Goal: Information Seeking & Learning: Check status

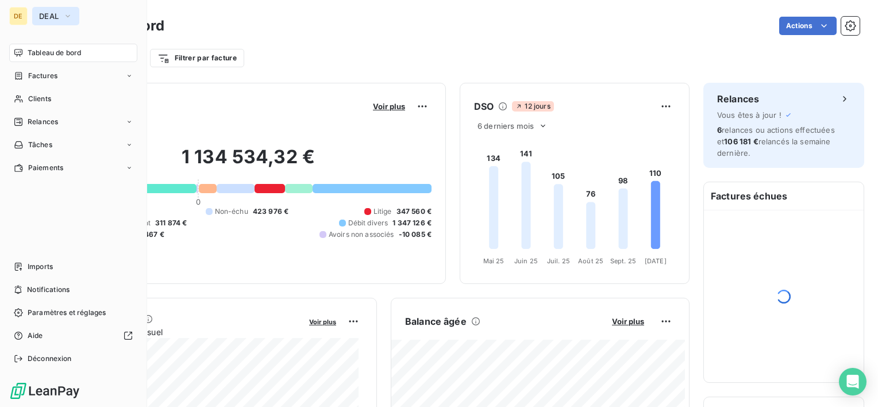
click at [34, 21] on button "DEAL" at bounding box center [55, 16] width 47 height 18
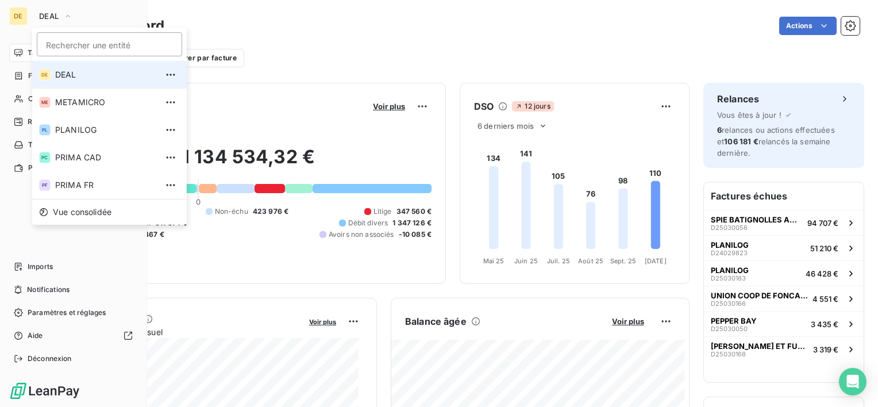
click at [91, 74] on span "DEAL" at bounding box center [106, 74] width 102 height 11
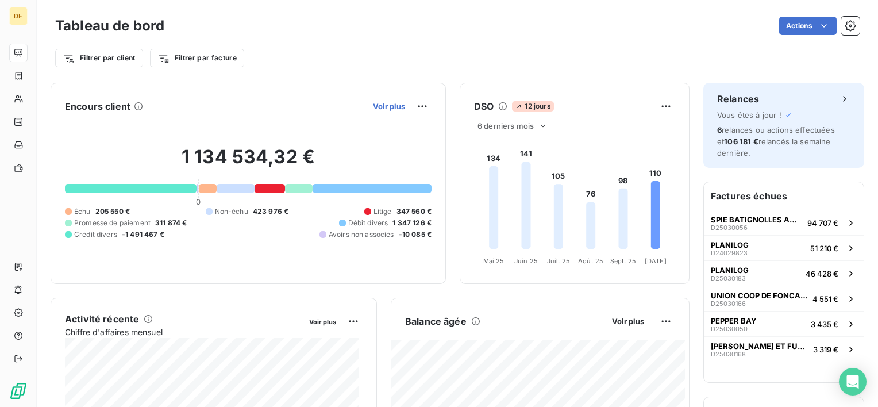
click at [388, 104] on span "Voir plus" at bounding box center [389, 106] width 32 height 9
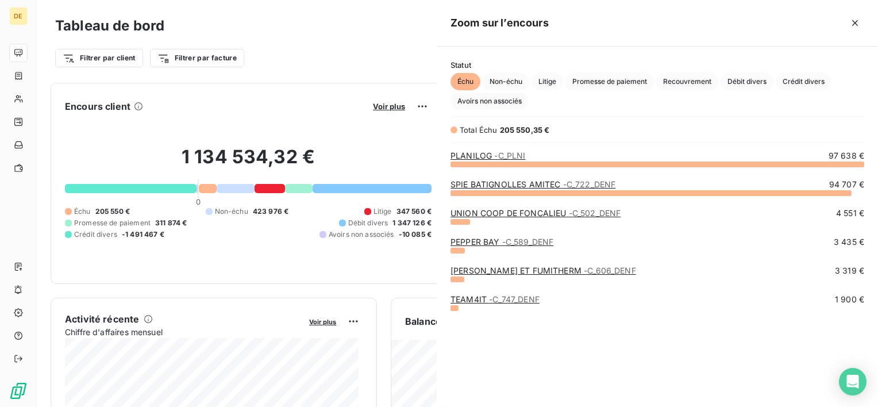
scroll to position [234, 432]
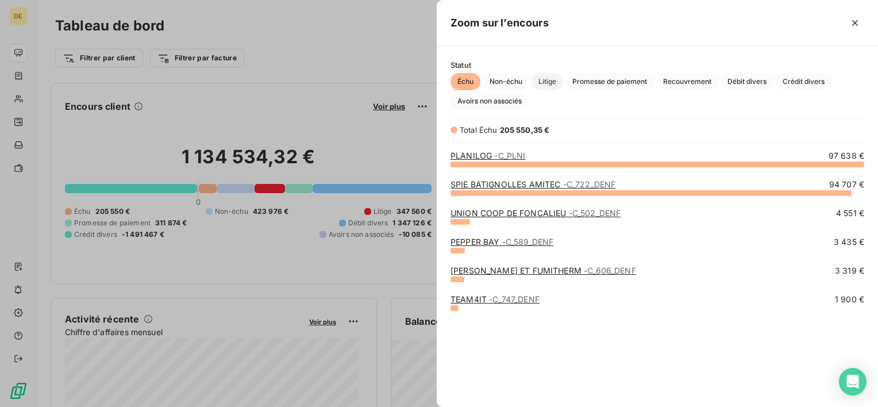
click at [549, 80] on span "Litige" at bounding box center [548, 81] width 32 height 17
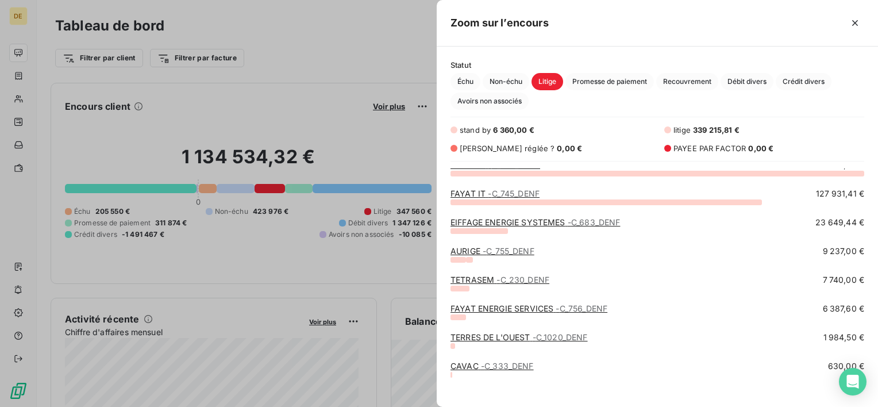
scroll to position [0, 0]
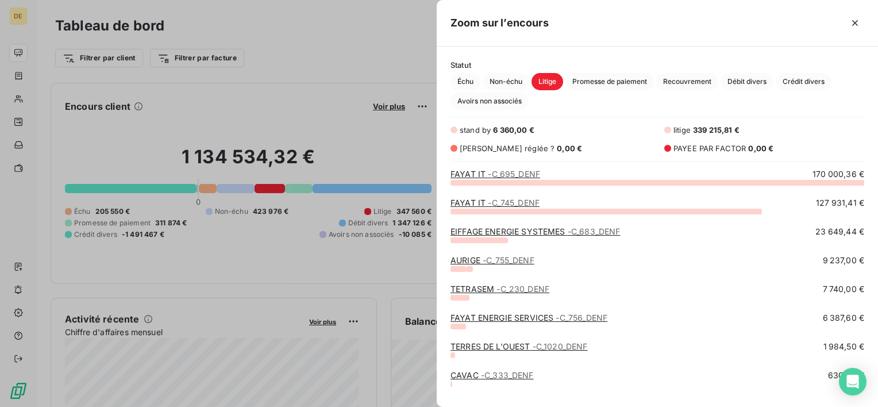
click at [299, 80] on div at bounding box center [439, 203] width 878 height 407
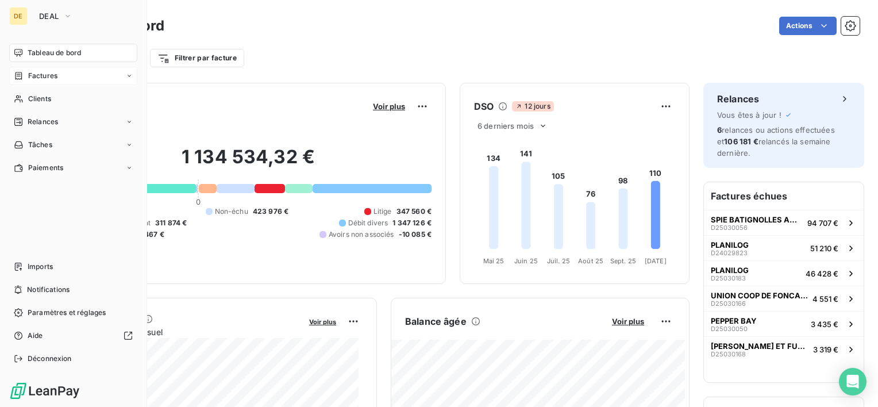
click at [55, 78] on span "Factures" at bounding box center [42, 76] width 29 height 10
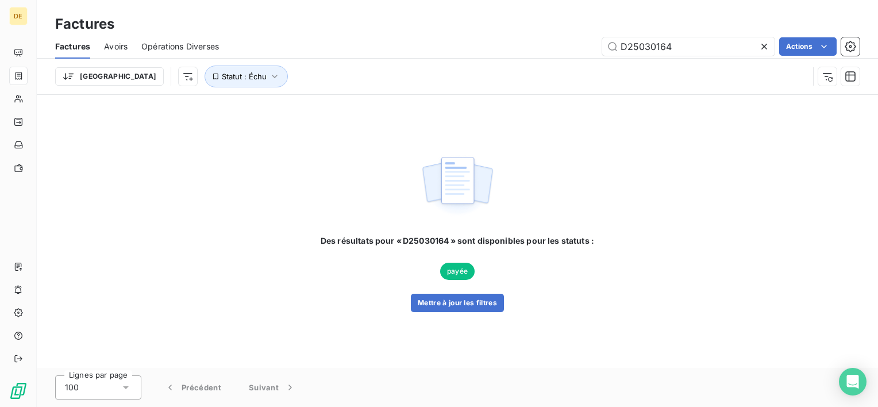
drag, startPoint x: 705, startPoint y: 48, endPoint x: 463, endPoint y: 44, distance: 242.5
click at [463, 44] on div "D25030164 Actions" at bounding box center [546, 46] width 627 height 18
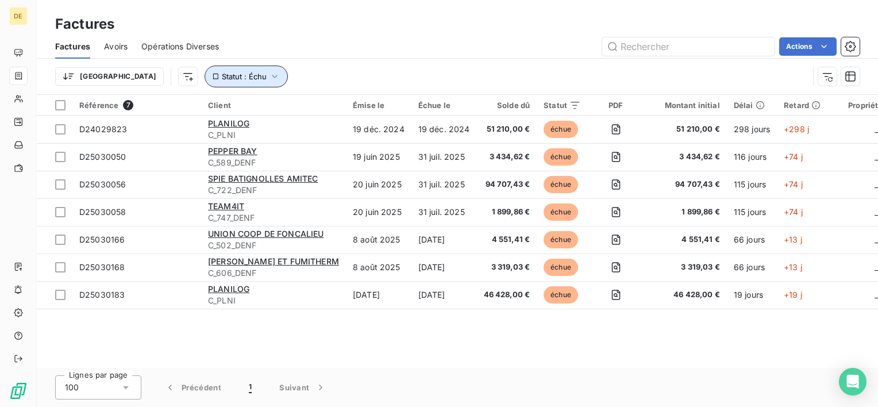
click at [269, 76] on icon "button" at bounding box center [274, 76] width 11 height 11
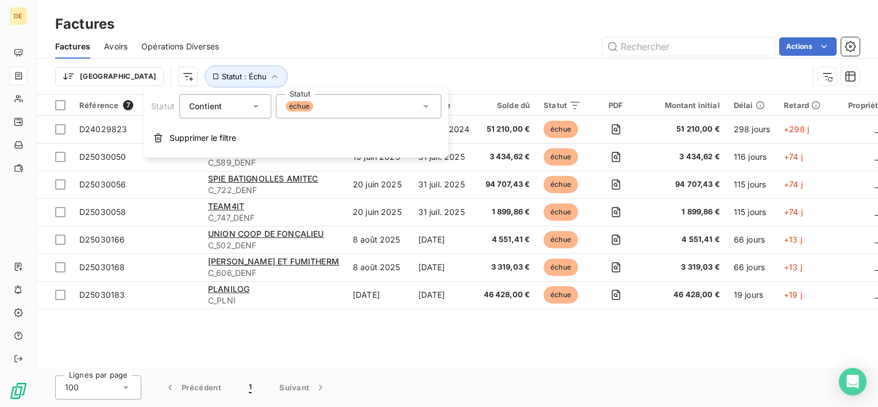
click at [365, 112] on div "échue" at bounding box center [359, 106] width 166 height 24
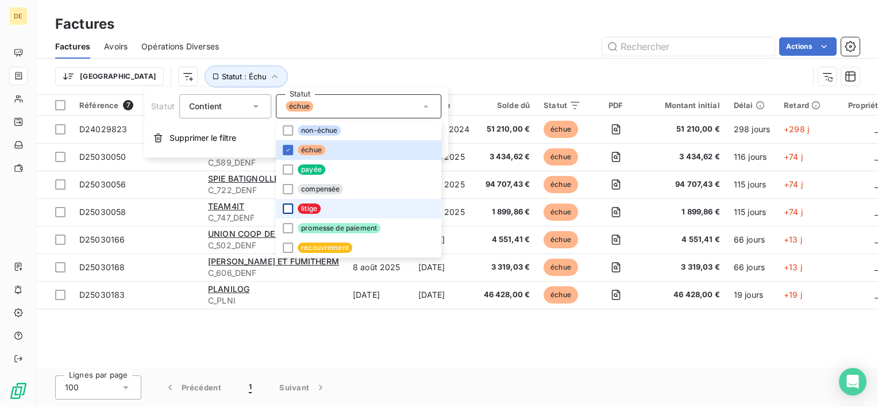
click at [290, 209] on div at bounding box center [288, 208] width 10 height 10
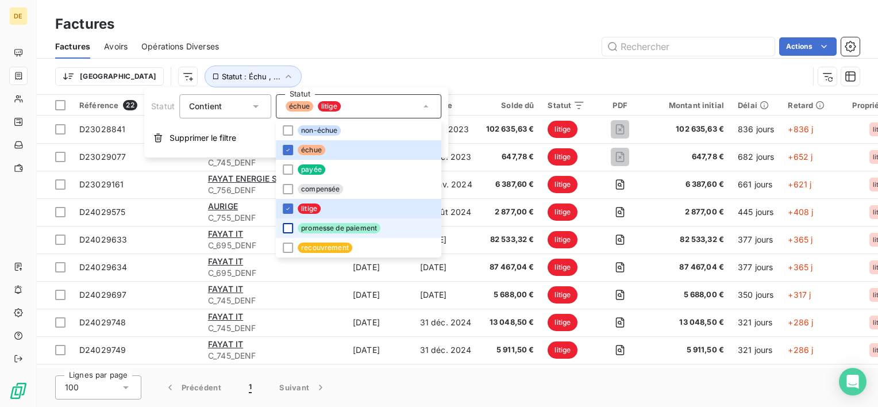
click at [291, 227] on div at bounding box center [288, 228] width 10 height 10
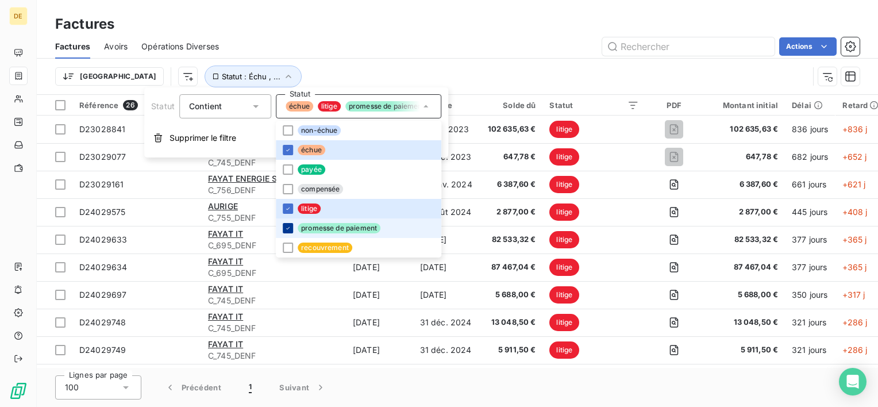
click at [291, 227] on div at bounding box center [288, 228] width 10 height 10
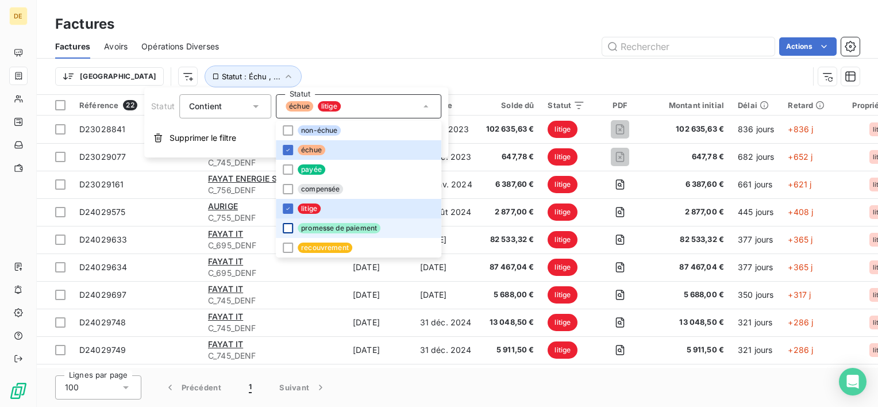
click at [290, 225] on div at bounding box center [288, 228] width 10 height 10
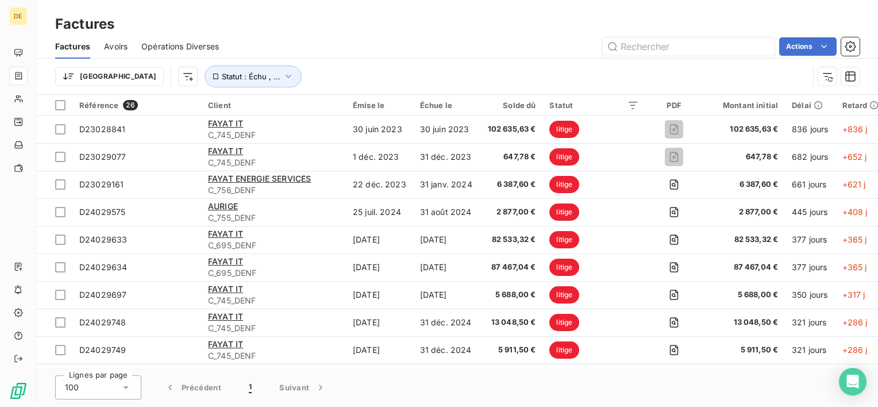
click at [370, 25] on div "Factures" at bounding box center [457, 24] width 841 height 21
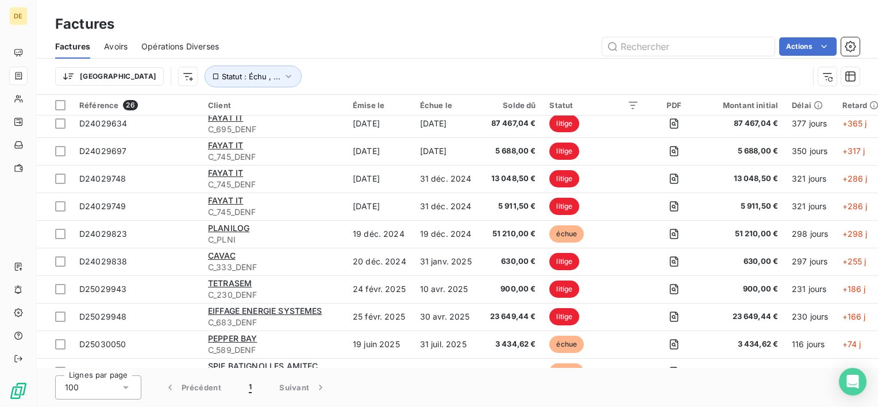
scroll to position [125, 0]
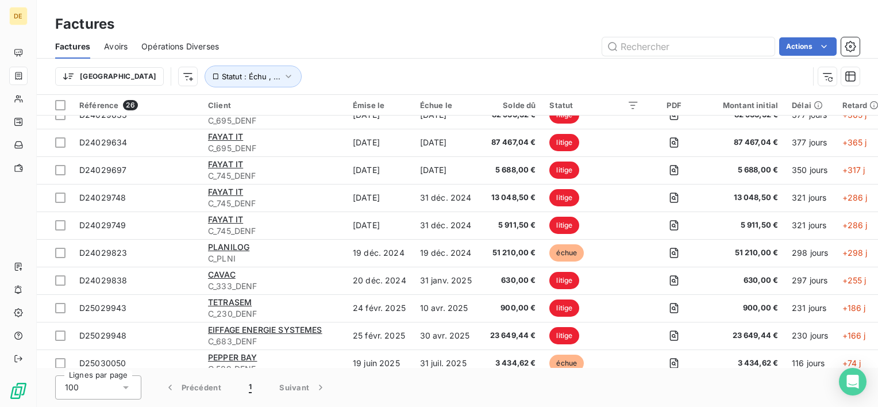
click at [795, 43] on html "DE Factures Factures Avoirs Opérations Diverses Actions Trier Statut : Échu , .…" at bounding box center [439, 203] width 878 height 407
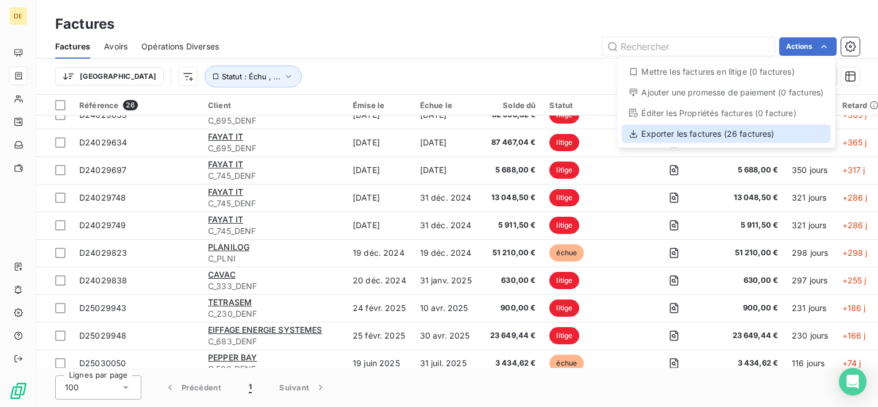
click at [702, 142] on div "Exporter les factures (26 factures)" at bounding box center [726, 134] width 209 height 18
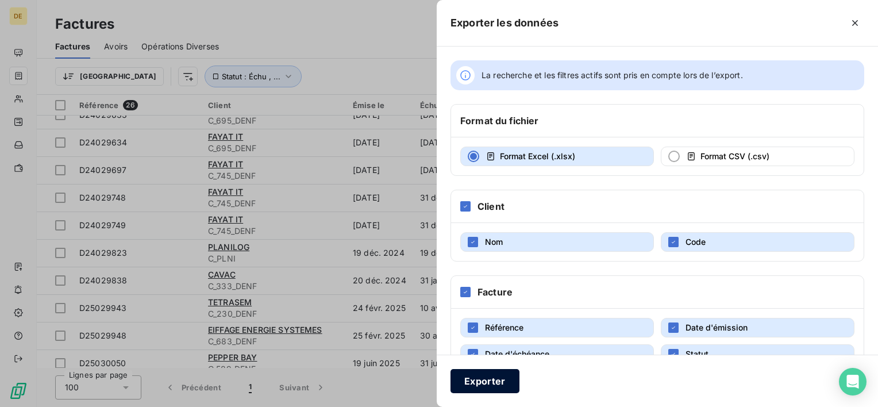
click at [453, 387] on button "Exporter" at bounding box center [485, 381] width 69 height 24
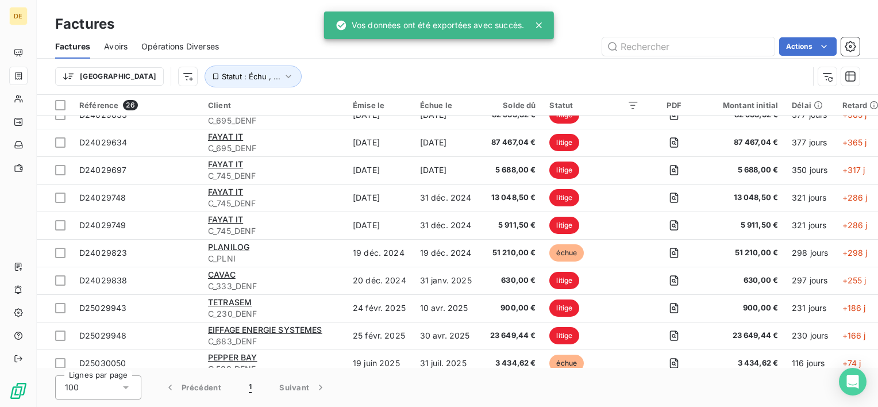
click at [229, 33] on div "Factures" at bounding box center [457, 24] width 841 height 21
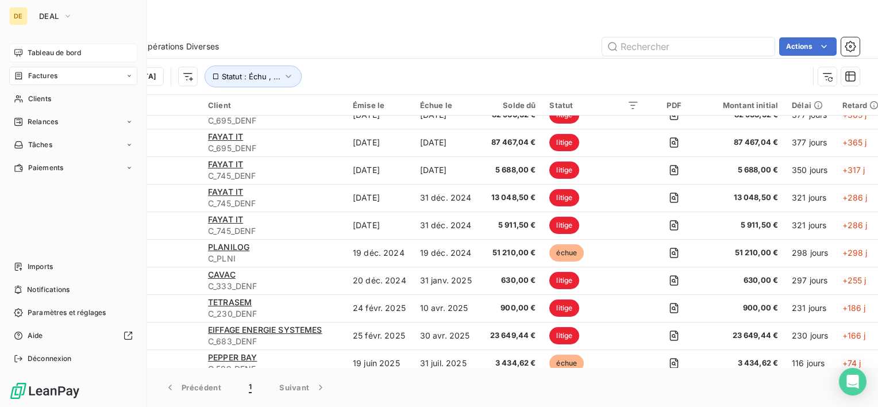
click at [71, 58] on div "Tableau de bord" at bounding box center [73, 53] width 128 height 18
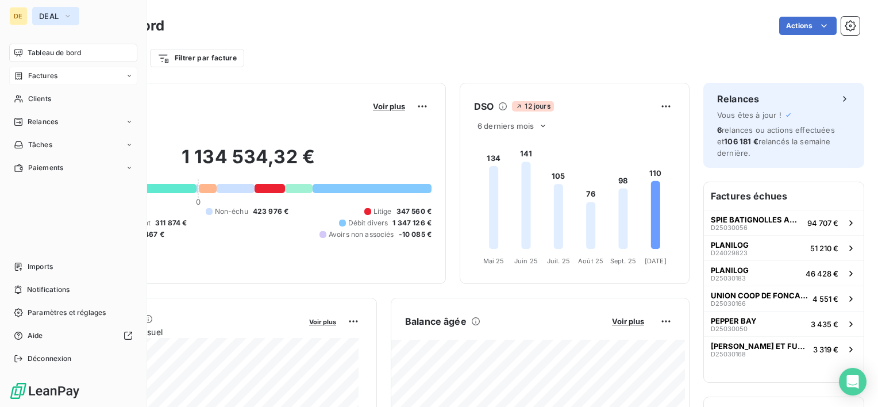
click at [57, 18] on span "DEAL" at bounding box center [49, 15] width 20 height 9
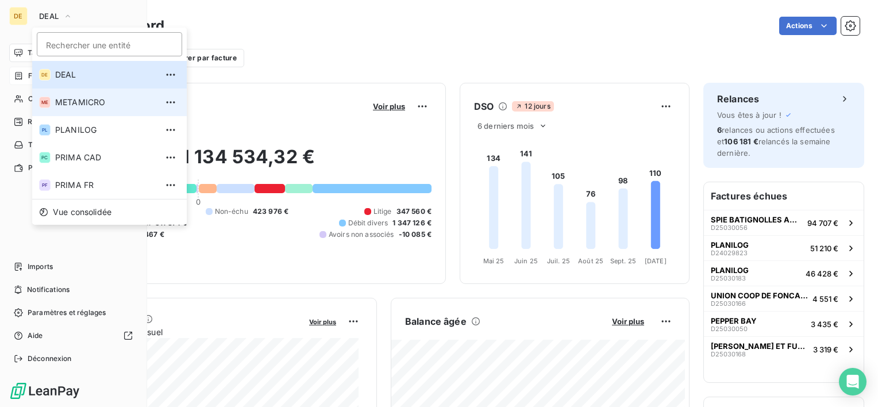
click at [83, 99] on span "METAMICRO" at bounding box center [106, 102] width 102 height 11
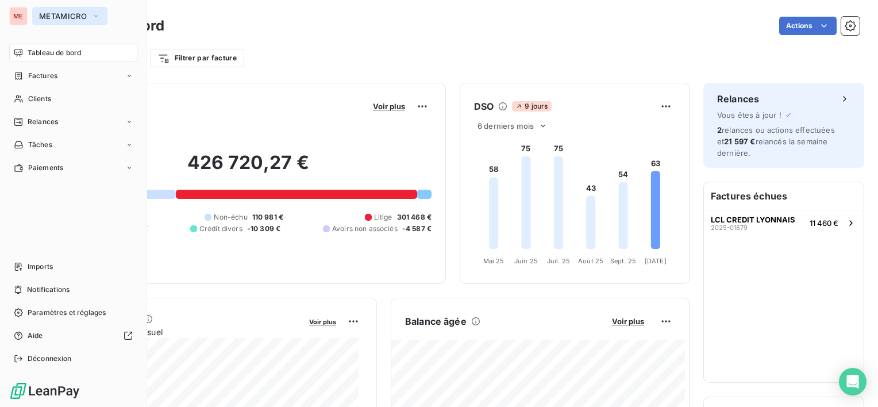
click at [41, 14] on span "METAMICRO" at bounding box center [63, 15] width 48 height 9
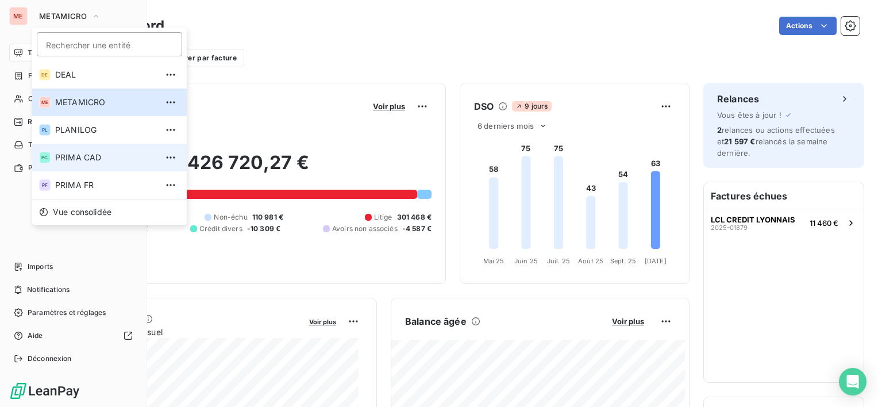
click at [91, 159] on span "PRIMA CAD" at bounding box center [106, 157] width 102 height 11
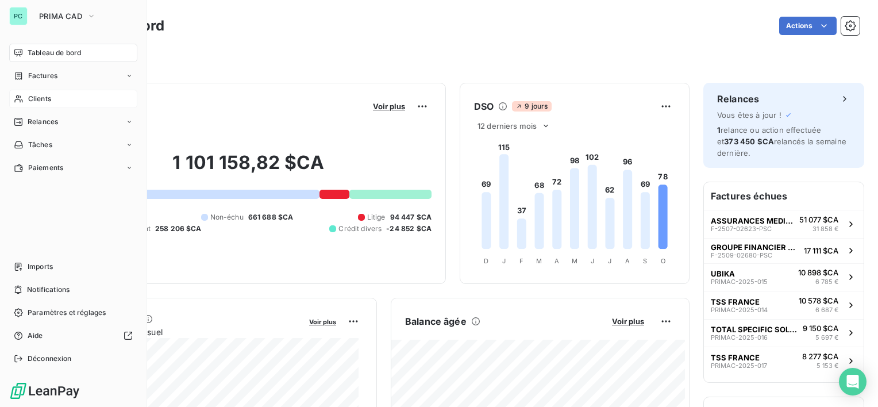
click at [57, 97] on div "Clients" at bounding box center [73, 99] width 128 height 18
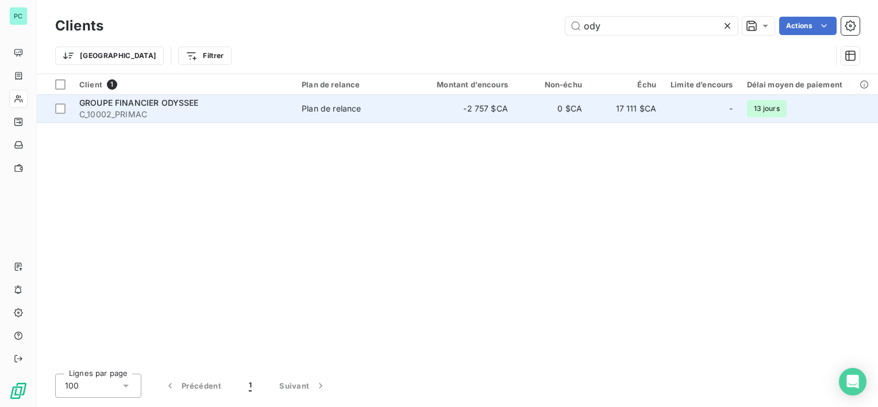
type input "ody"
click at [193, 102] on span "GROUPE FINANCIER ODYSSEE" at bounding box center [139, 103] width 120 height 10
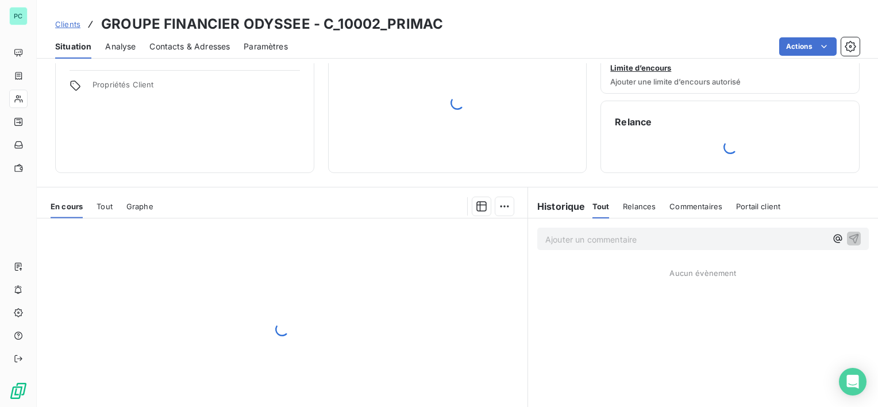
scroll to position [57, 0]
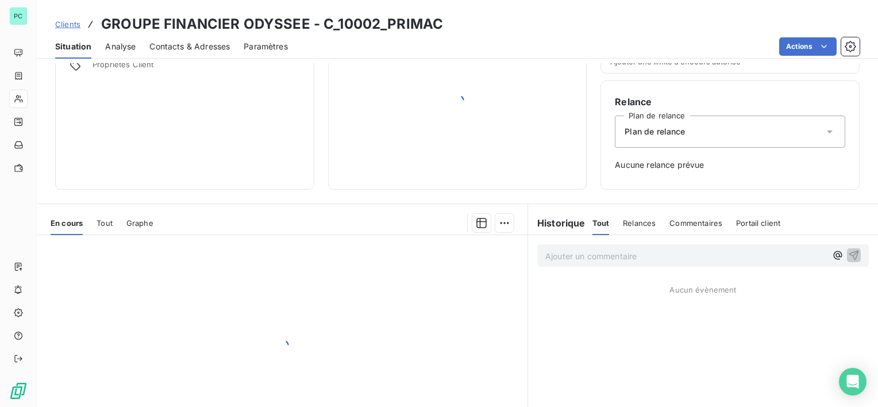
click at [102, 184] on div "Informations client Propriétés Client" at bounding box center [184, 101] width 259 height 177
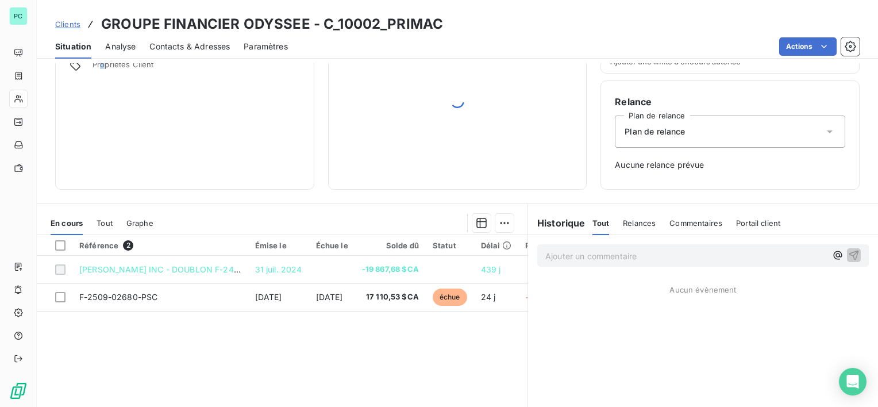
drag, startPoint x: 102, startPoint y: 184, endPoint x: 110, endPoint y: 228, distance: 45.0
click at [110, 232] on div "Tout" at bounding box center [105, 223] width 16 height 24
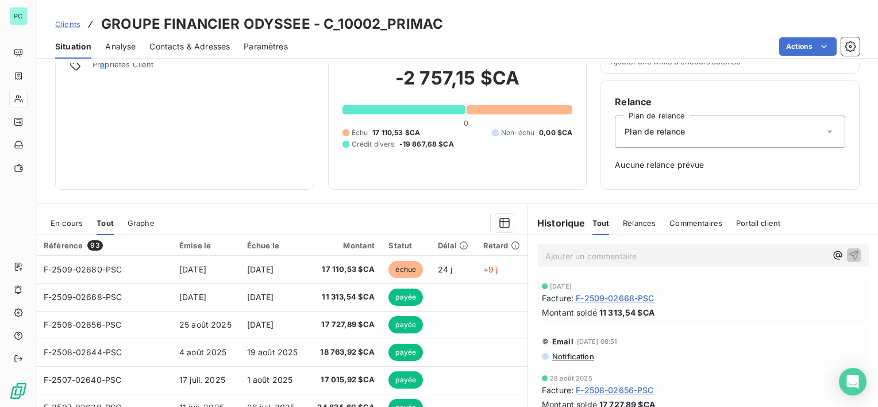
click at [67, 224] on span "En cours" at bounding box center [67, 222] width 32 height 9
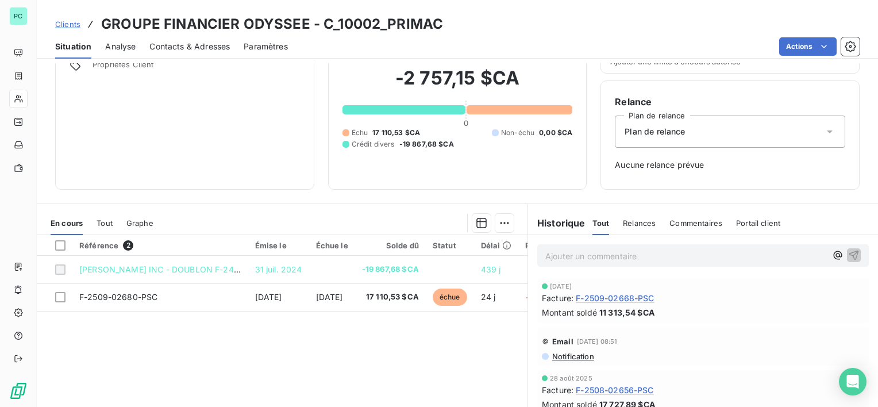
click at [354, 335] on div "Référence 2 Émise le Échue le Solde dû Statut Délai Retard VIRT ODYSEE INC - DO…" at bounding box center [282, 345] width 491 height 221
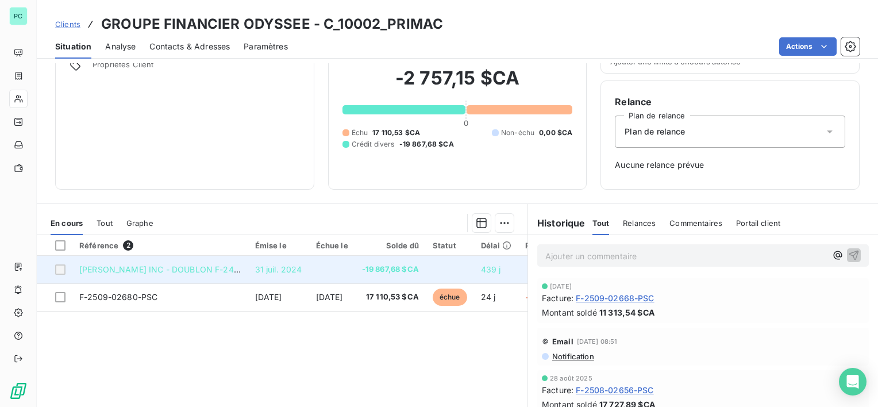
click at [280, 267] on span "31 juil. 2024" at bounding box center [278, 269] width 47 height 10
click at [168, 268] on span "[PERSON_NAME] INC - DOUBLON F-2407-02289-PSC" at bounding box center [186, 269] width 214 height 10
click at [392, 266] on span "-19 867,68 $CA" at bounding box center [390, 269] width 57 height 11
click at [237, 267] on span "[PERSON_NAME] INC - DOUBLON F-2407-02289-PSC" at bounding box center [186, 269] width 214 height 10
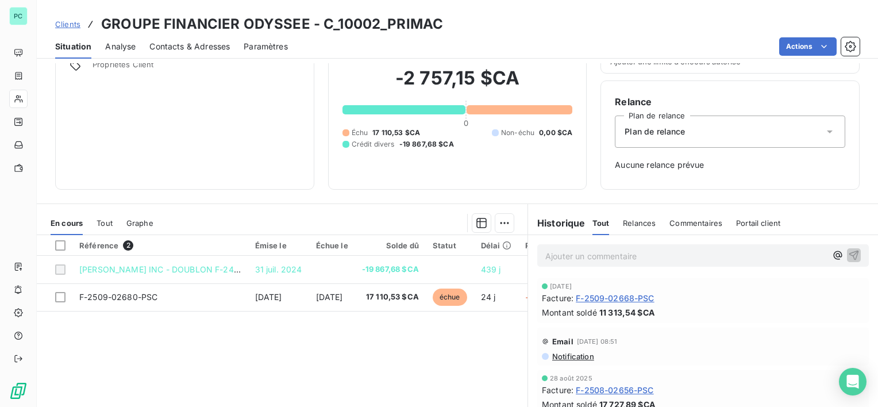
click at [223, 326] on div "Référence 2 Émise le Échue le Solde dû Statut Délai Retard VIRT ODYSEE INC - DO…" at bounding box center [282, 345] width 491 height 221
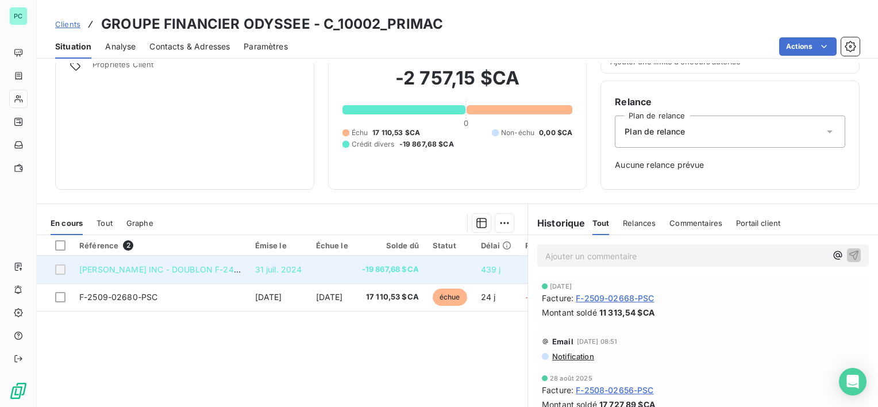
click at [417, 272] on span "-19 867,68 $CA" at bounding box center [390, 269] width 57 height 11
click at [157, 260] on td "[PERSON_NAME] INC - DOUBLON F-2407-02289-PSC" at bounding box center [160, 270] width 176 height 28
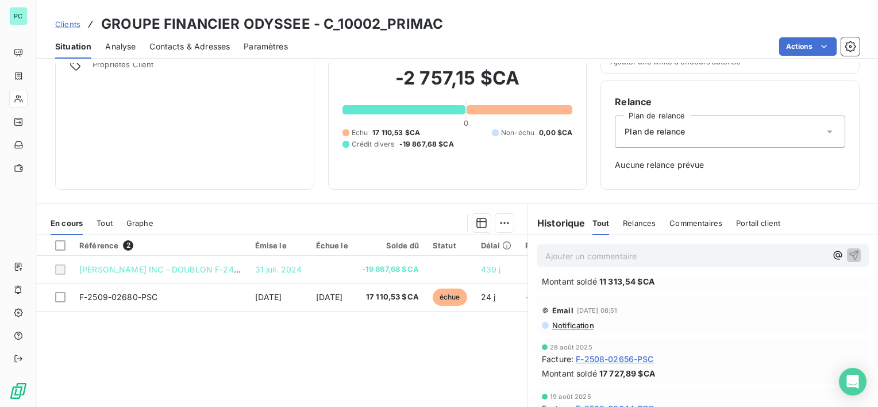
scroll to position [0, 0]
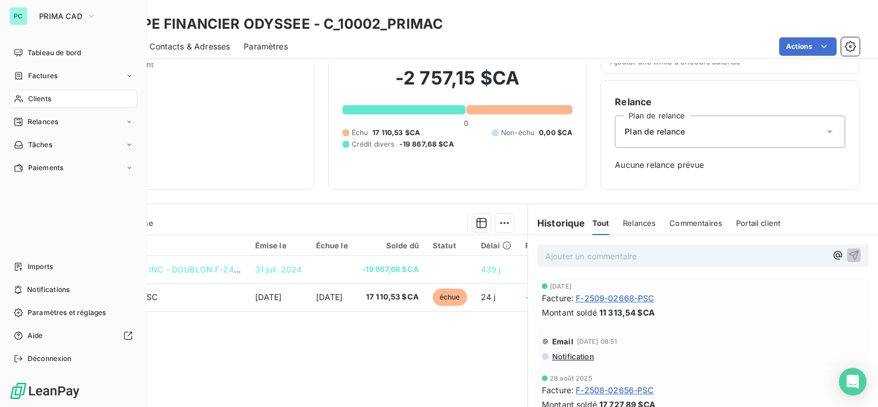
click at [60, 95] on div "Clients" at bounding box center [73, 99] width 128 height 18
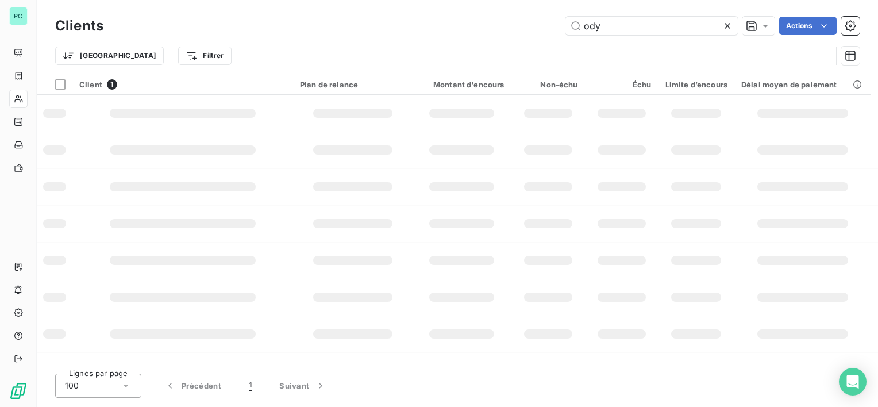
drag, startPoint x: 644, startPoint y: 25, endPoint x: 455, endPoint y: 27, distance: 189.1
click at [455, 27] on div "ody Actions" at bounding box center [488, 26] width 742 height 18
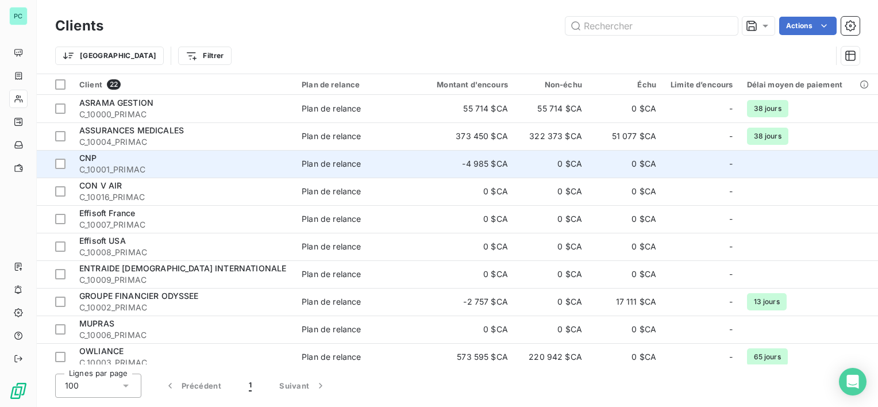
click at [632, 160] on td "0 $CA" at bounding box center [626, 164] width 74 height 28
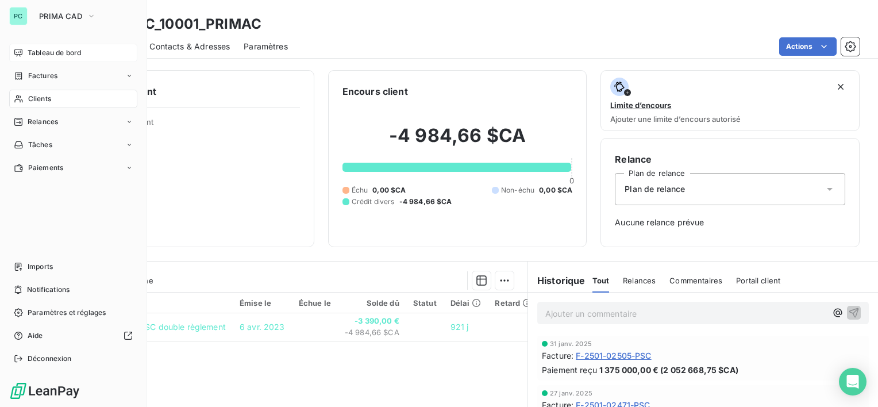
click at [55, 51] on span "Tableau de bord" at bounding box center [54, 53] width 53 height 10
